Goal: Information Seeking & Learning: Stay updated

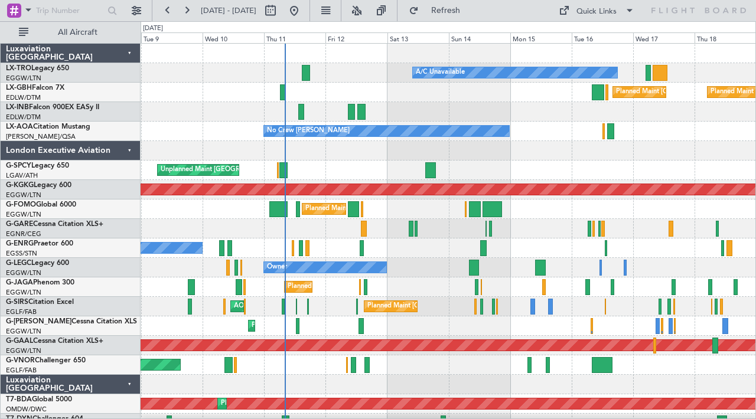
click at [510, 115] on div at bounding box center [448, 111] width 615 height 19
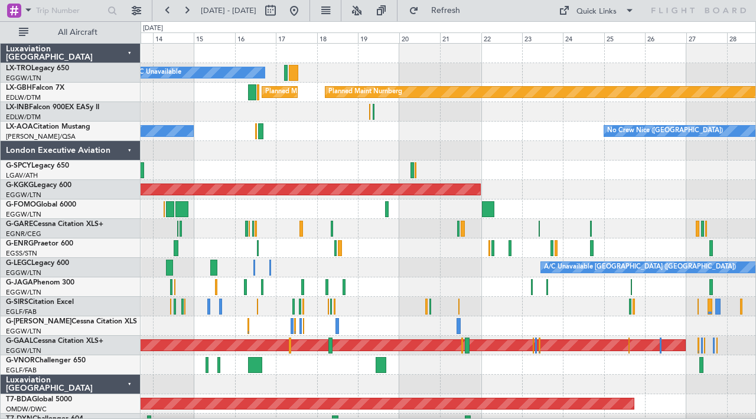
click at [355, 117] on div at bounding box center [448, 111] width 615 height 19
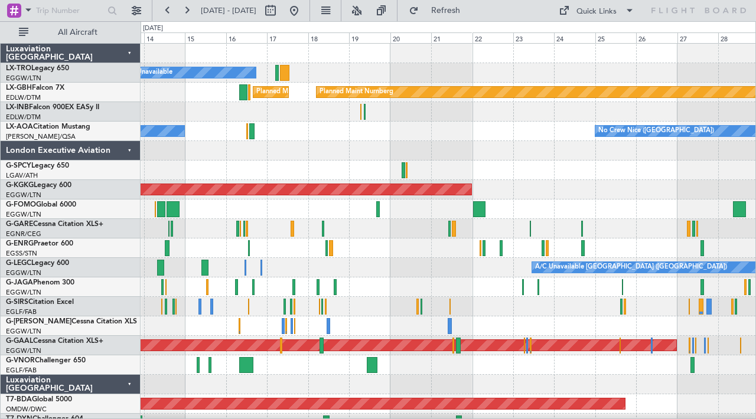
click at [554, 156] on div at bounding box center [448, 150] width 615 height 19
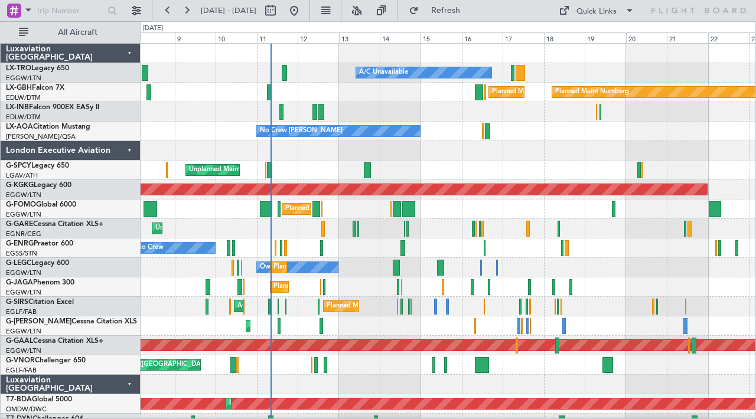
click at [460, 141] on div "No Crew [PERSON_NAME] Planned Maint [GEOGRAPHIC_DATA] ([GEOGRAPHIC_DATA]) No [G…" at bounding box center [448, 131] width 615 height 19
click at [471, 15] on span "Refresh" at bounding box center [446, 10] width 50 height 8
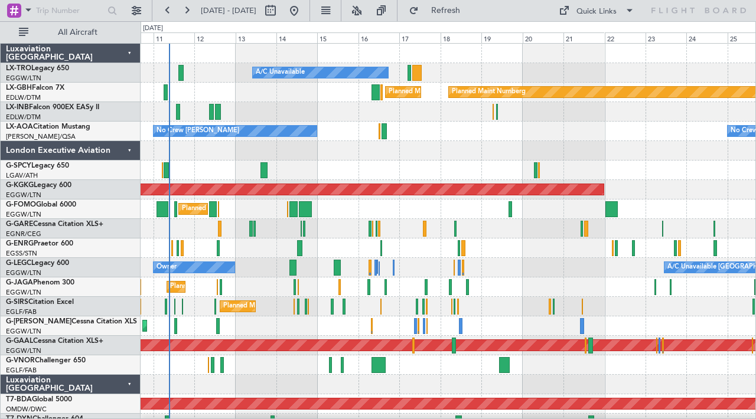
click at [132, 384] on div "Luxaviation [GEOGRAPHIC_DATA]" at bounding box center [71, 384] width 140 height 19
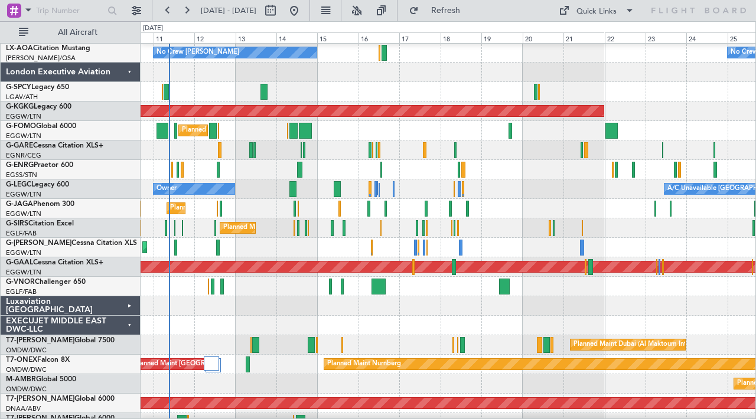
scroll to position [81, 0]
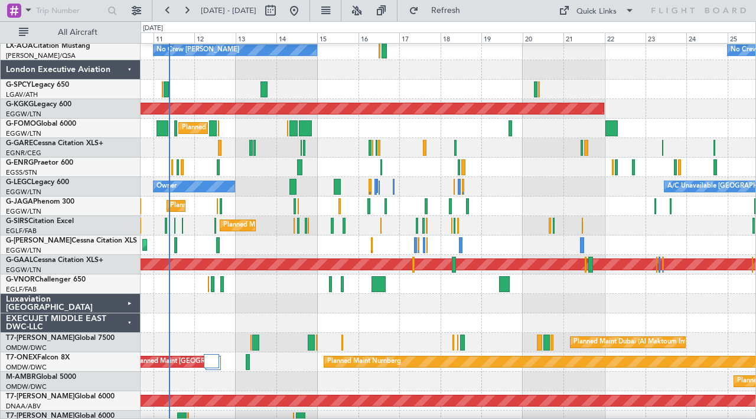
click at [127, 321] on div "EXECUJET MIDDLE EAST DWC-LLC" at bounding box center [71, 322] width 140 height 19
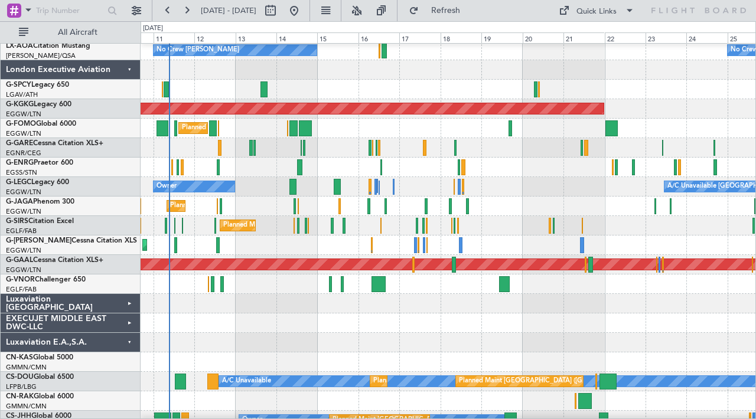
click at [126, 339] on div "Luxaviation E.A.,S.A." at bounding box center [71, 342] width 140 height 19
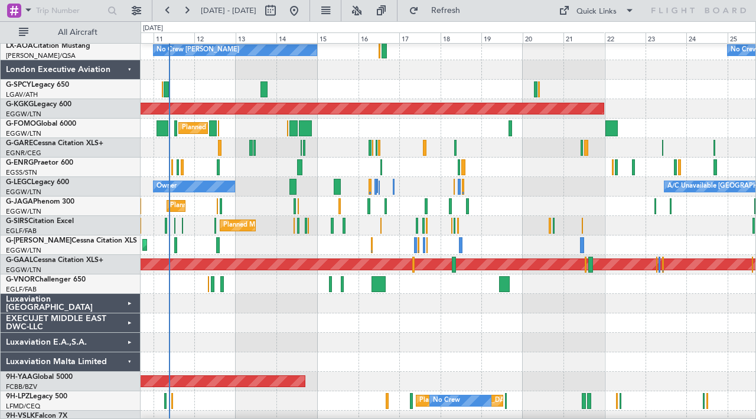
click at [128, 358] on div "Luxaviation Malta Limited" at bounding box center [71, 361] width 140 height 19
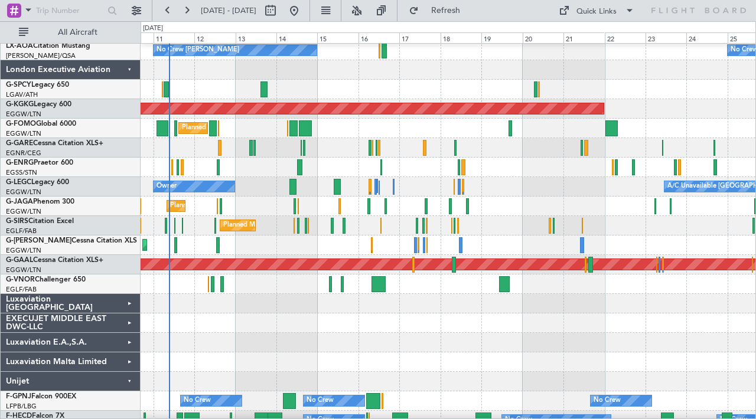
click at [129, 381] on div "Unijet" at bounding box center [71, 381] width 140 height 19
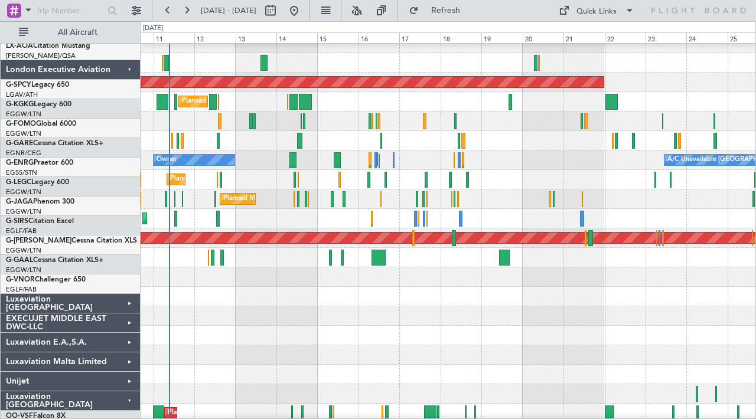
scroll to position [129, 0]
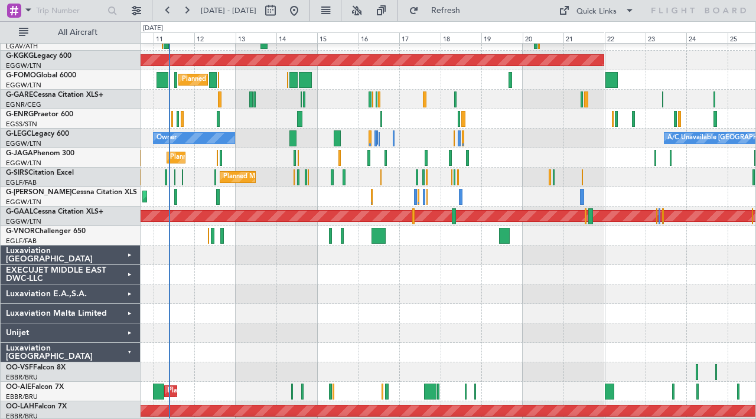
click at [126, 351] on div "Luxaviation [GEOGRAPHIC_DATA]" at bounding box center [71, 352] width 140 height 19
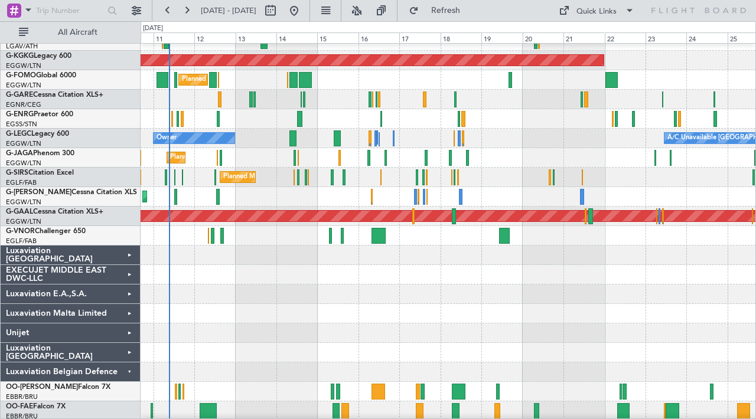
click at [126, 373] on div "Luxaviation Belgian Defence" at bounding box center [71, 371] width 140 height 19
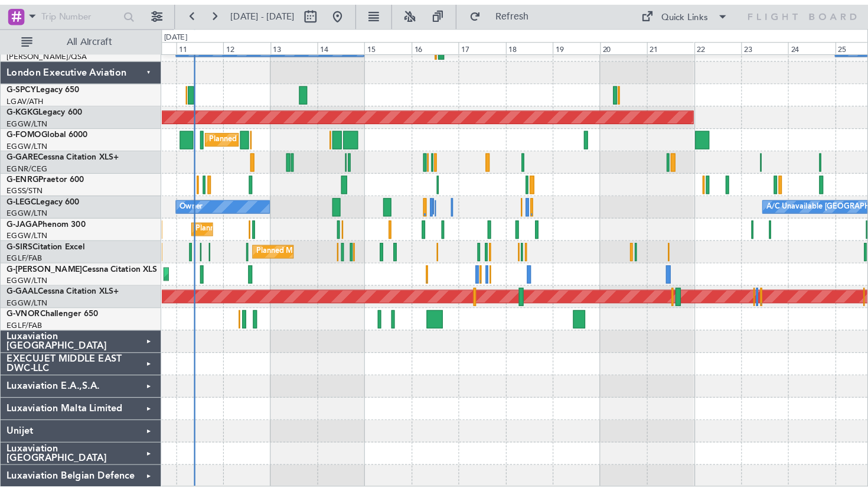
scroll to position [0, 0]
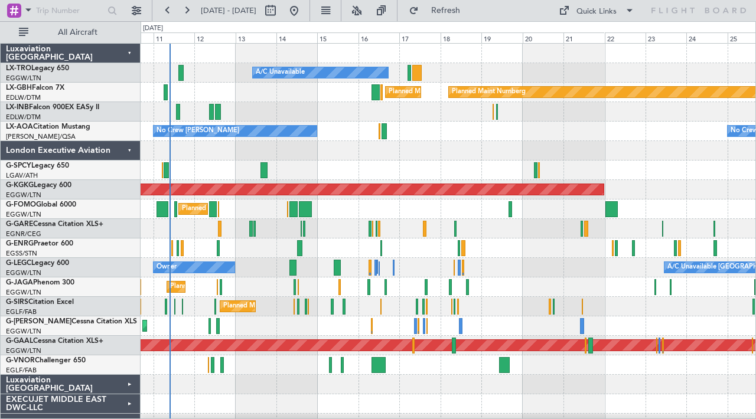
click at [326, 125] on div "No Crew Nice ([GEOGRAPHIC_DATA]) No Crew [PERSON_NAME] Planned Maint [GEOGRAPHI…" at bounding box center [448, 131] width 615 height 19
click at [467, 15] on button "Refresh" at bounding box center [438, 10] width 71 height 19
click at [372, 166] on div "Unplanned Maint [GEOGRAPHIC_DATA] ([PERSON_NAME] Intl)" at bounding box center [448, 170] width 615 height 19
click at [444, 131] on div "No Crew Nice ([GEOGRAPHIC_DATA]) No Crew [PERSON_NAME] Planned Maint [GEOGRAPHI…" at bounding box center [448, 131] width 615 height 19
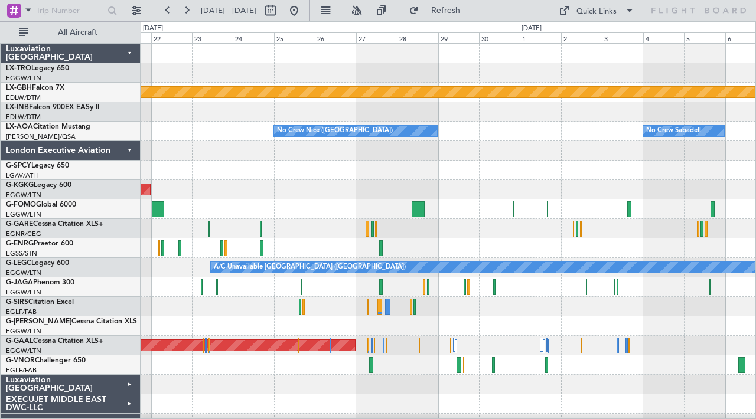
click at [344, 161] on div at bounding box center [448, 170] width 615 height 19
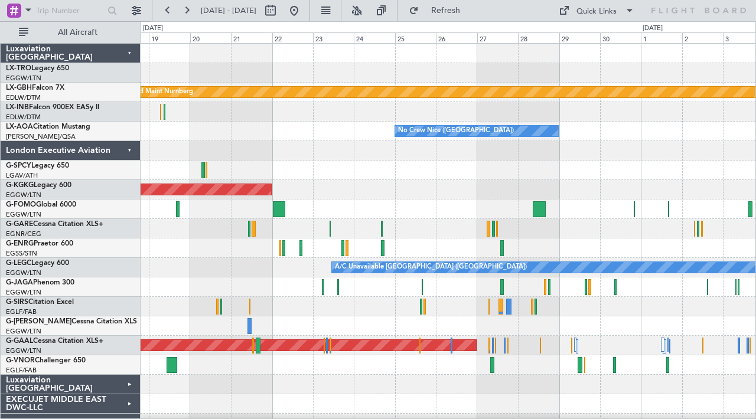
click at [384, 58] on div at bounding box center [448, 53] width 615 height 19
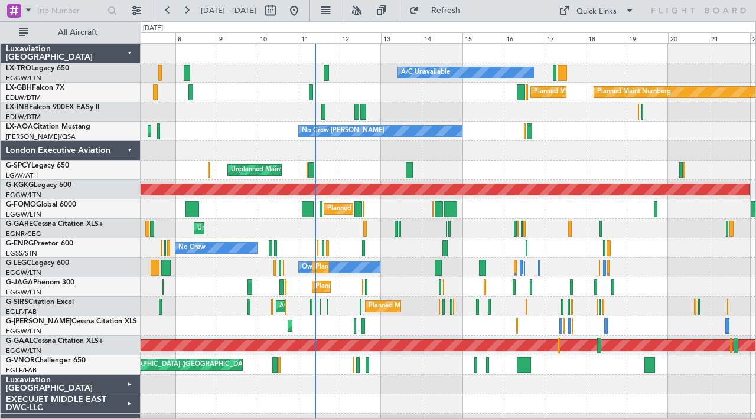
click at [720, 129] on div "No Crew [PERSON_NAME] Planned Maint [GEOGRAPHIC_DATA] ([GEOGRAPHIC_DATA]) No Cr…" at bounding box center [448, 131] width 615 height 19
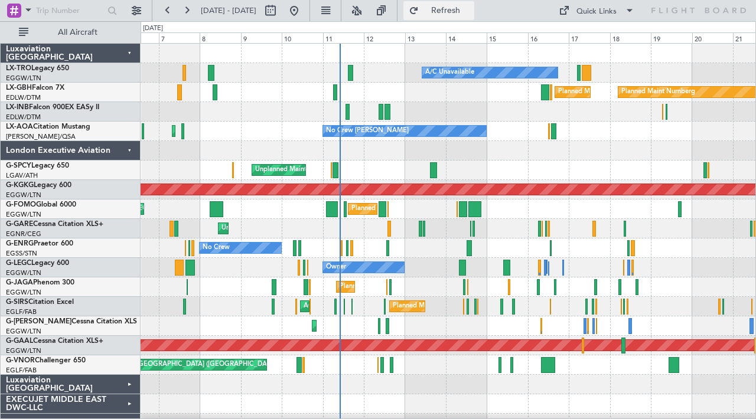
click at [471, 15] on span "Refresh" at bounding box center [446, 10] width 50 height 8
click at [471, 6] on span "Refresh" at bounding box center [446, 10] width 50 height 8
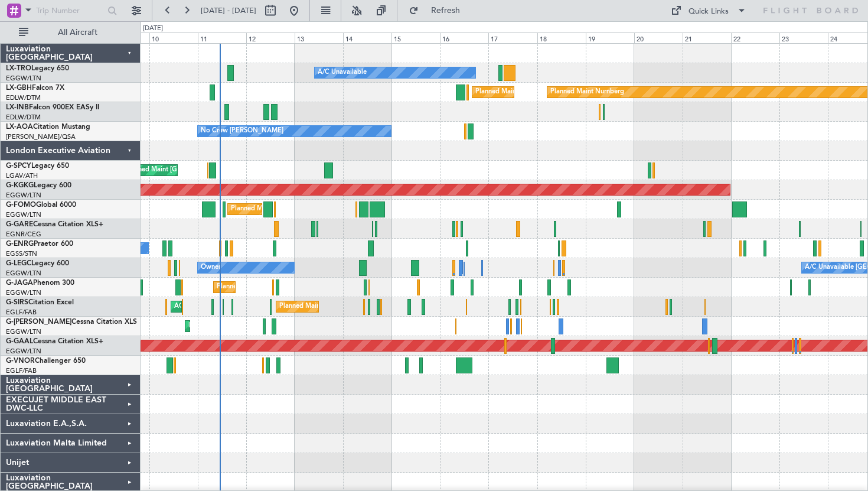
click at [324, 174] on div "A/C Unavailable Planned Maint Nurnberg Planned Maint [GEOGRAPHIC_DATA] ([GEOGRA…" at bounding box center [504, 278] width 727 height 468
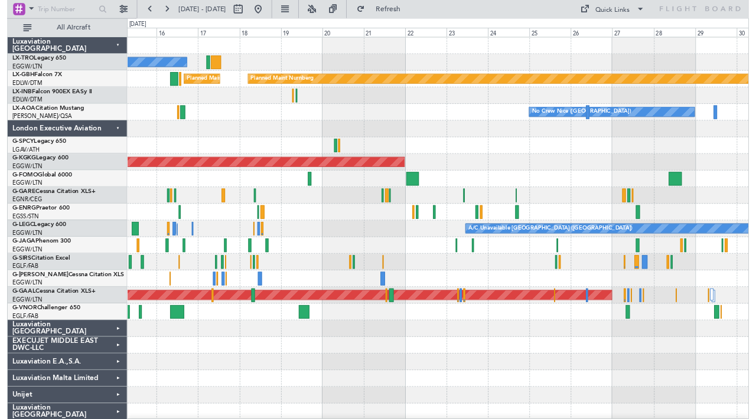
scroll to position [1, 0]
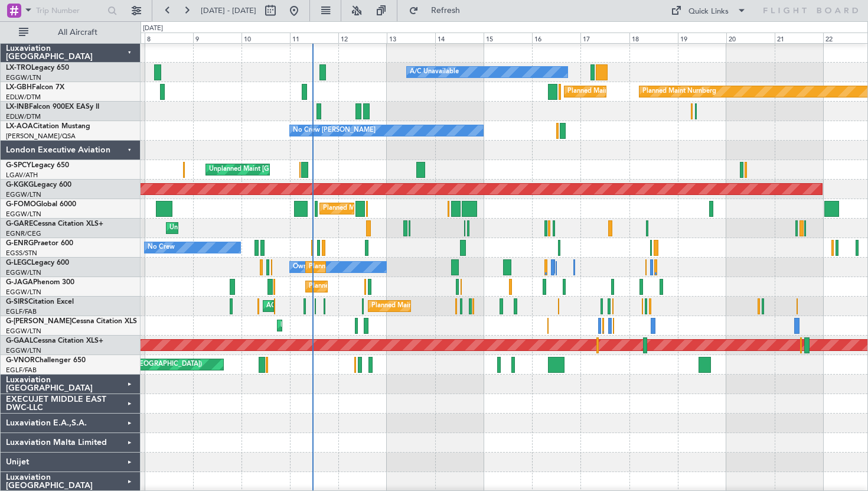
click at [663, 175] on div "Unplanned Maint [GEOGRAPHIC_DATA] ([PERSON_NAME] Intl)" at bounding box center [504, 169] width 727 height 19
